Goal: Navigation & Orientation: Go to known website

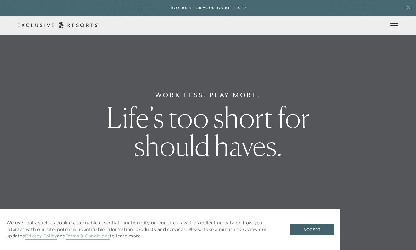
click at [367, 9] on div "Too busy for your bucket list?" at bounding box center [208, 8] width 416 height 16
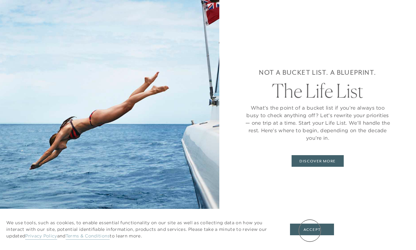
click at [310, 231] on button "Accept" at bounding box center [312, 230] width 44 height 12
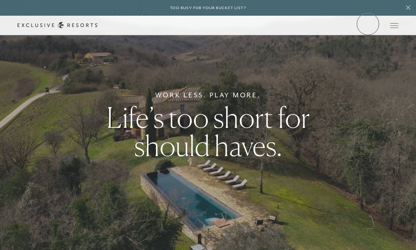
click at [0, 0] on link "Member Login" at bounding box center [0, 0] width 0 height 0
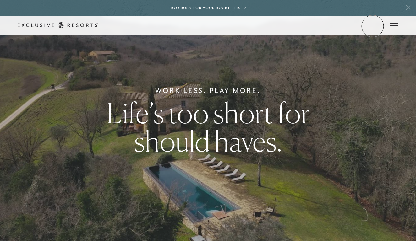
click at [0, 0] on link "Member Login" at bounding box center [0, 0] width 0 height 0
